Goal: Task Accomplishment & Management: Manage account settings

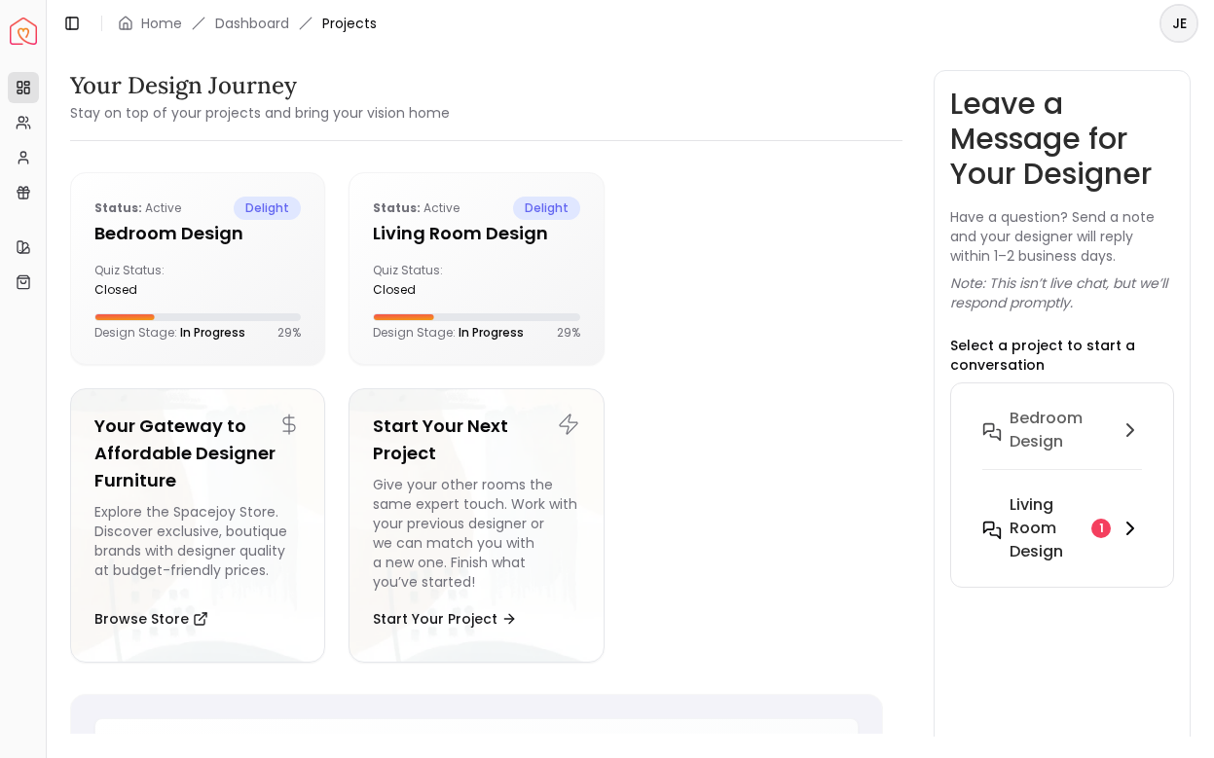
click at [1063, 503] on h6 "Living Room design" at bounding box center [1046, 528] width 74 height 70
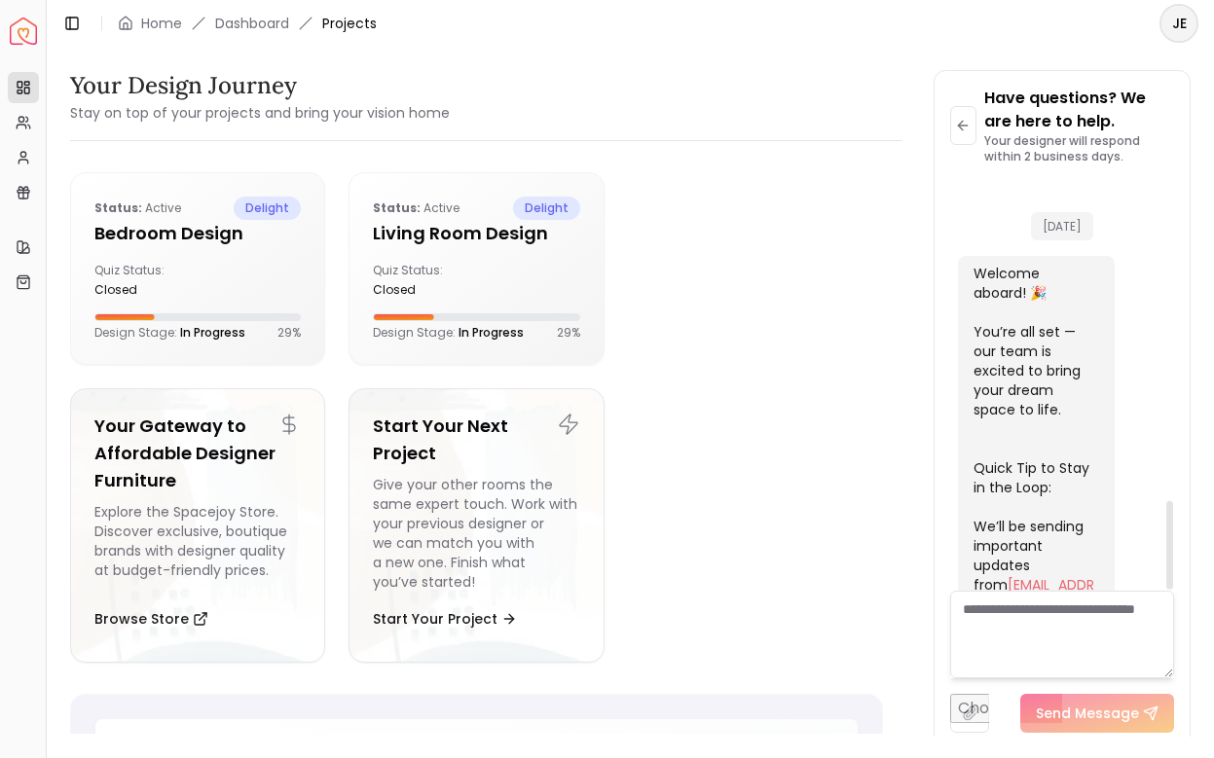
scroll to position [1478, 0]
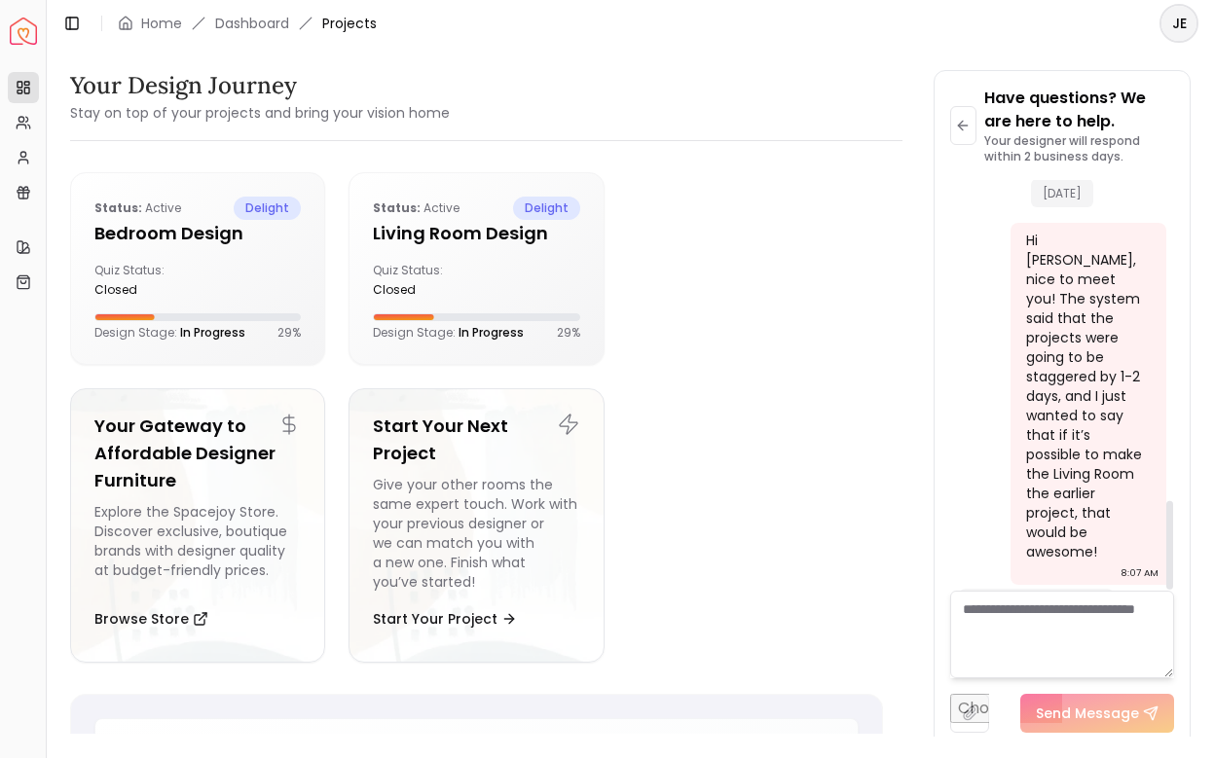
click at [1025, 640] on textarea at bounding box center [1062, 635] width 224 height 88
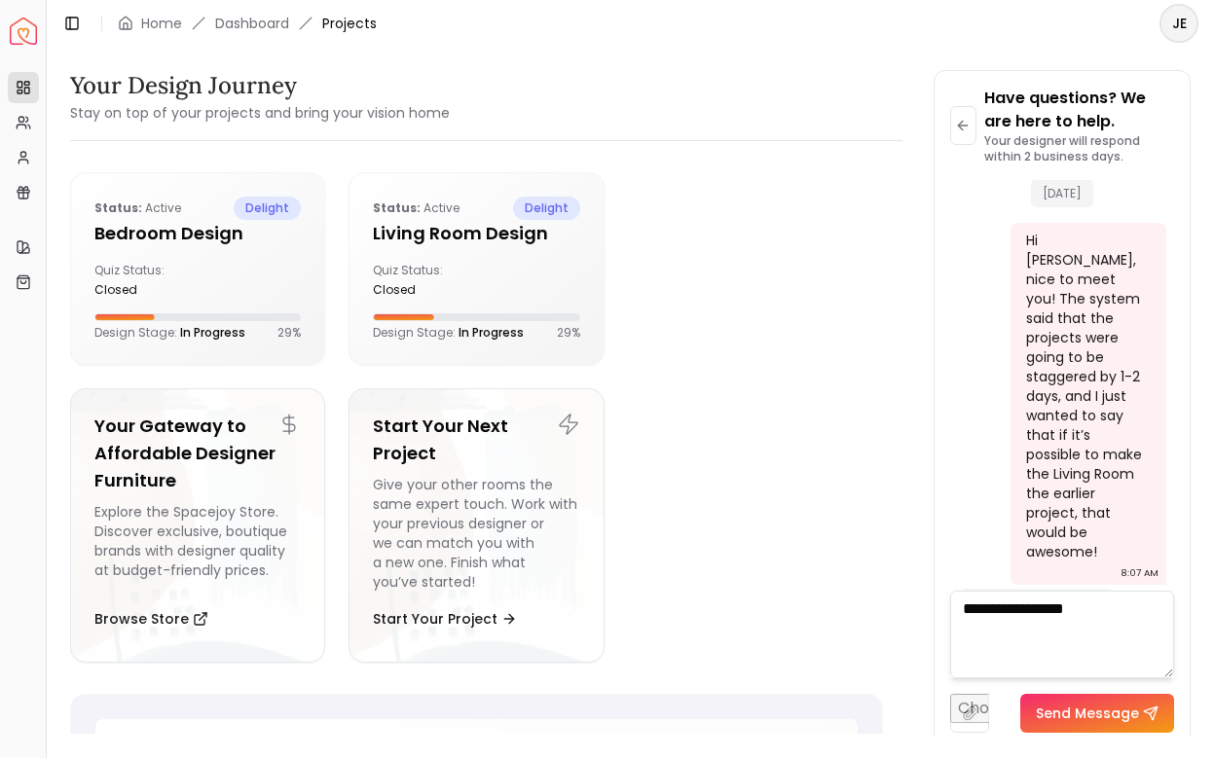
type textarea "**********"
